Goal: Information Seeking & Learning: Learn about a topic

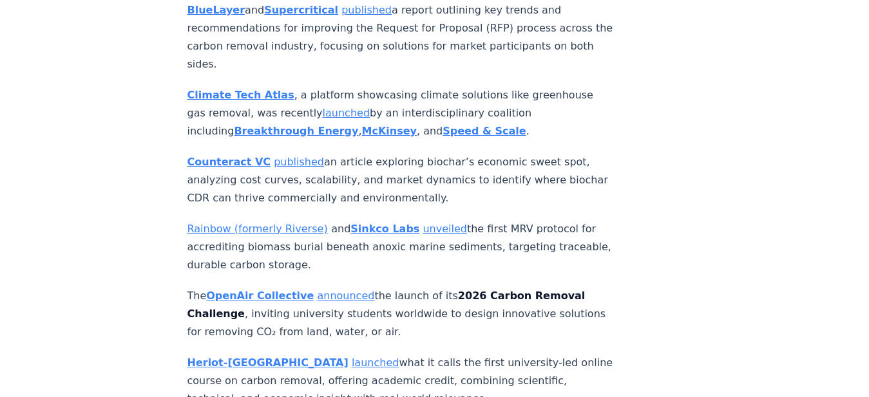
scroll to position [6130, 0]
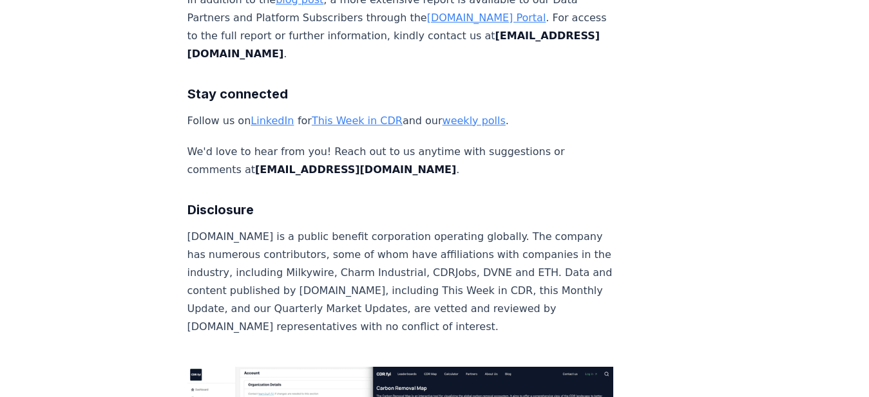
scroll to position [8758, 0]
